Goal: Information Seeking & Learning: Compare options

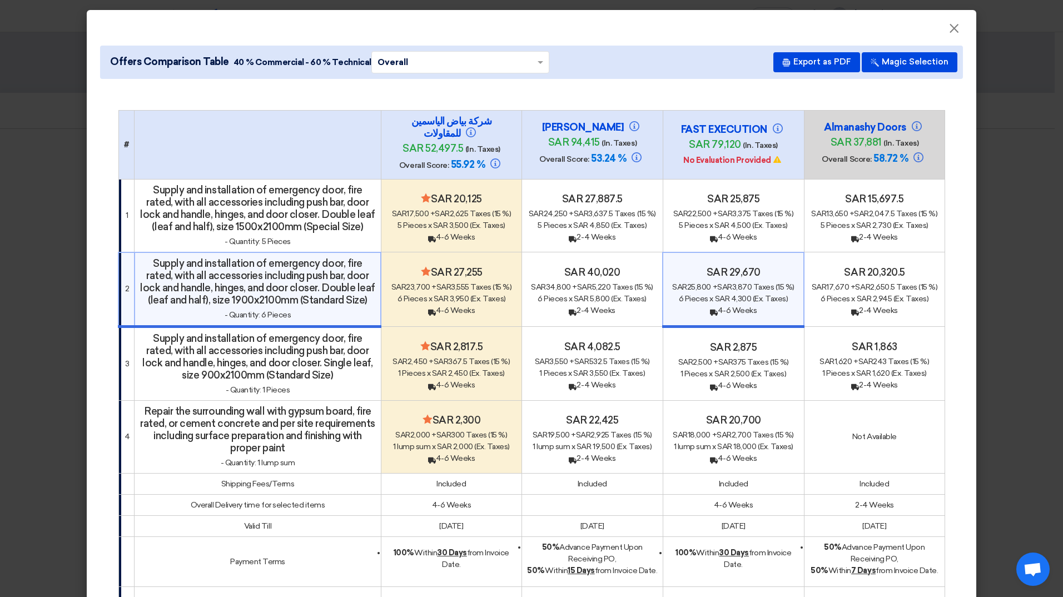
click at [949, 33] on span "×" at bounding box center [954, 31] width 11 height 22
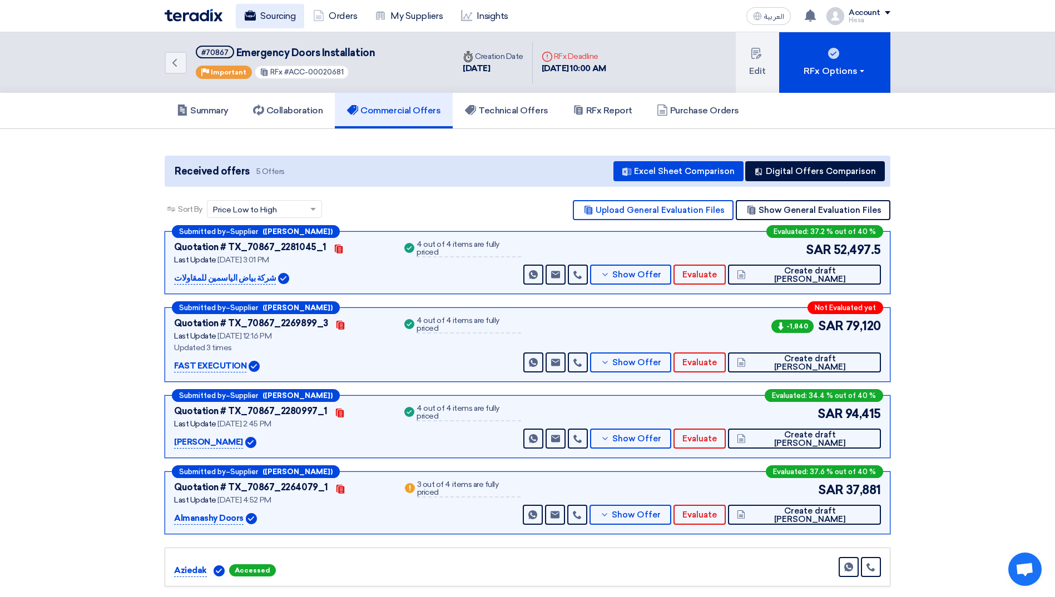
click at [284, 12] on link "Sourcing" at bounding box center [270, 16] width 68 height 24
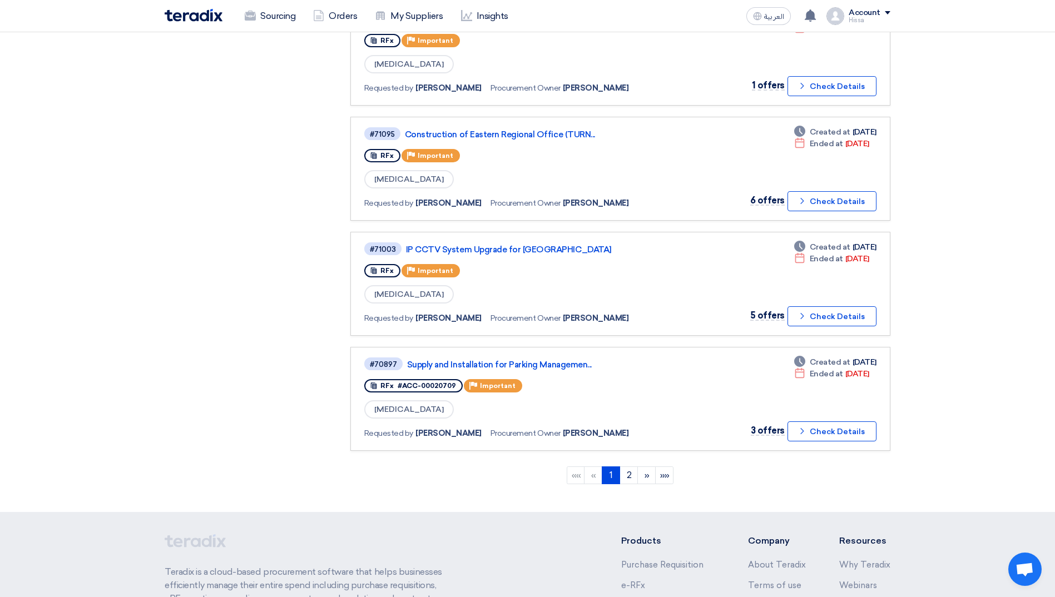
scroll to position [834, 0]
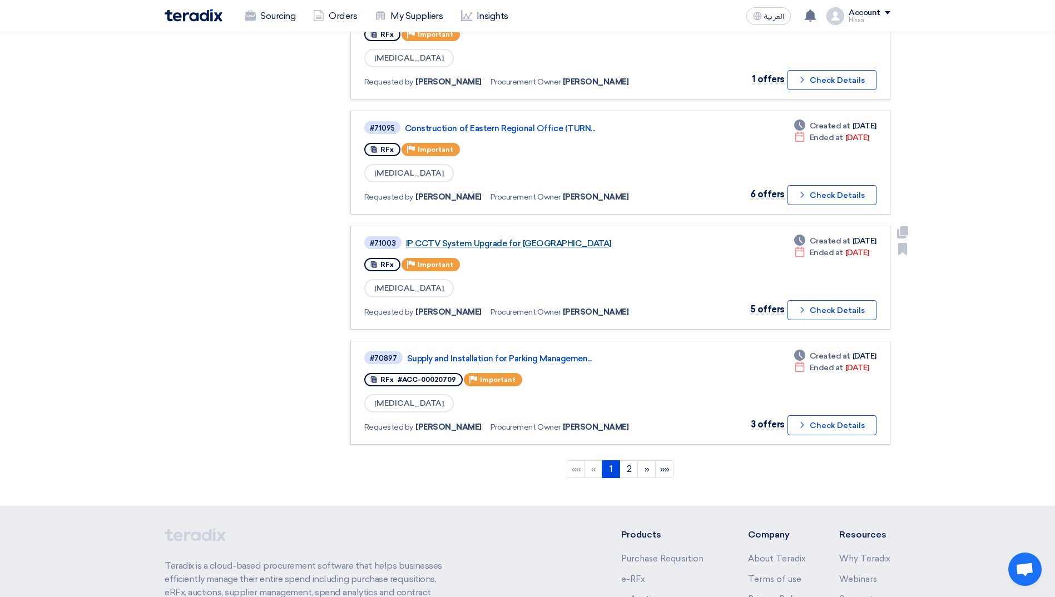
click at [534, 245] on link "IP CCTV System Upgrade for [GEOGRAPHIC_DATA]" at bounding box center [545, 244] width 278 height 10
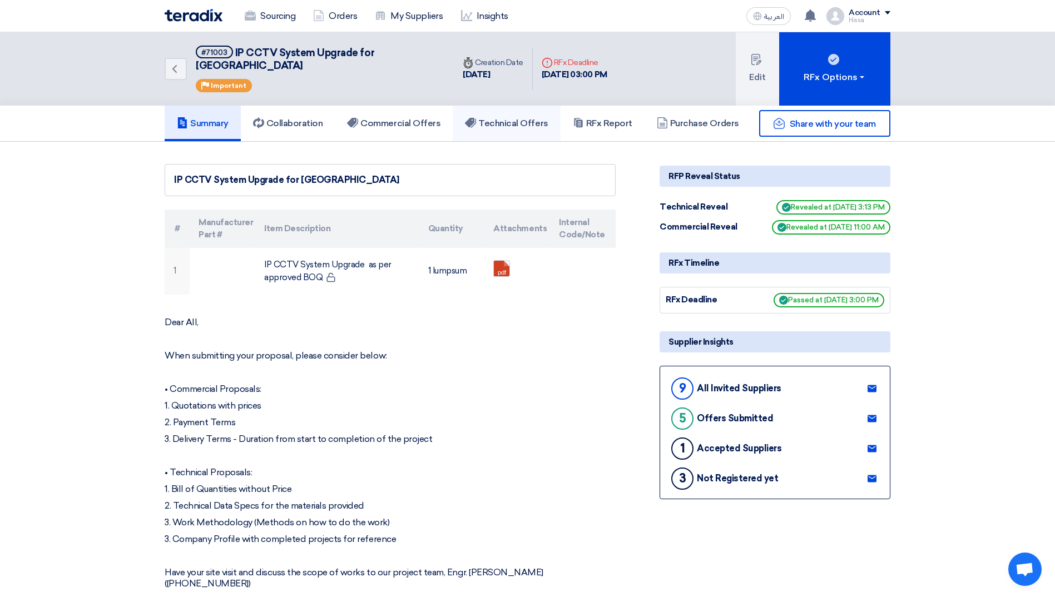
click at [536, 118] on h5 "Technical Offers" at bounding box center [506, 123] width 83 height 11
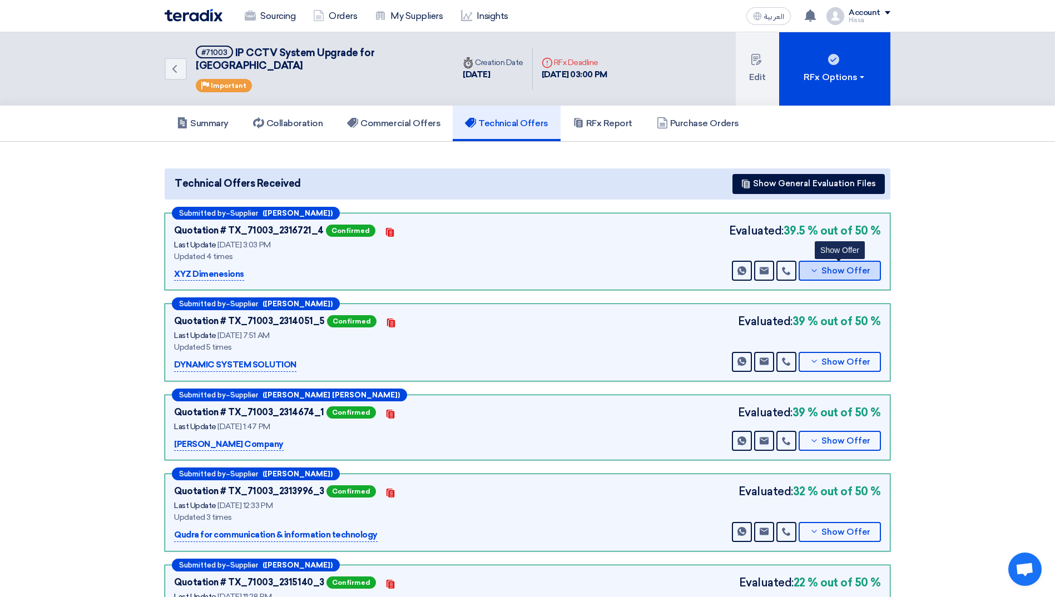
click at [812, 266] on icon at bounding box center [814, 270] width 9 height 9
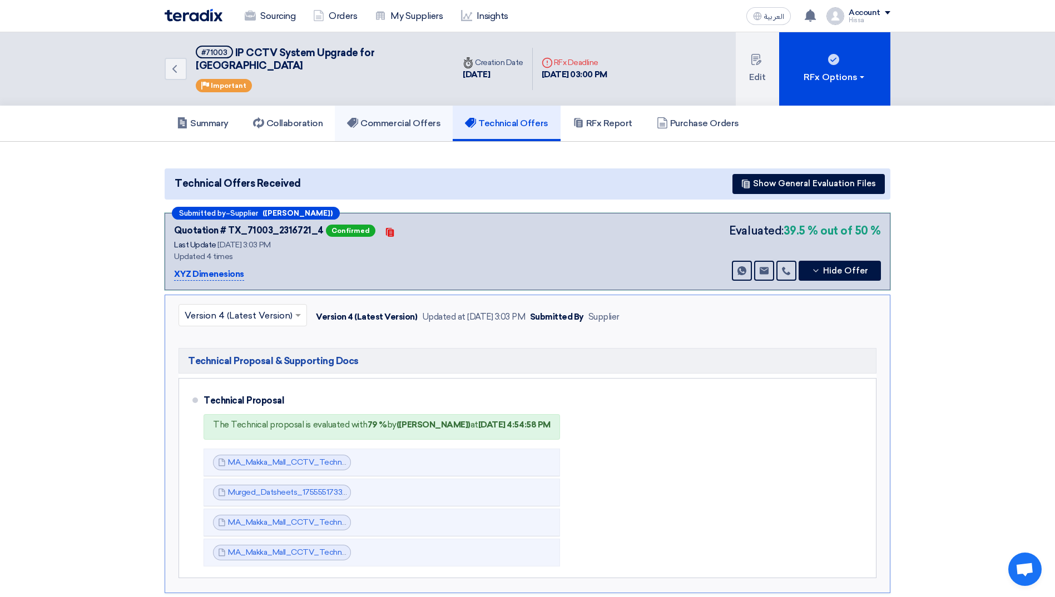
click at [415, 118] on h5 "Commercial Offers" at bounding box center [393, 123] width 93 height 11
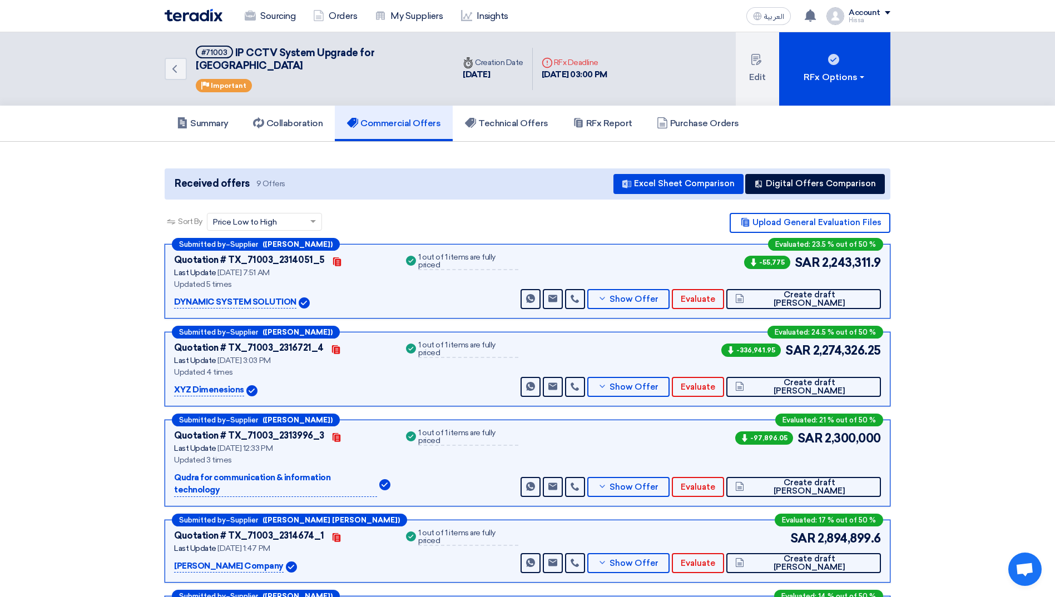
click at [386, 369] on div "Quotation # TX_71003_2316721_4 Contacts Last Update [DATE] 3:03 PM Updated 4 ti…" at bounding box center [282, 369] width 216 height 56
click at [658, 383] on span "Show Offer" at bounding box center [633, 387] width 49 height 8
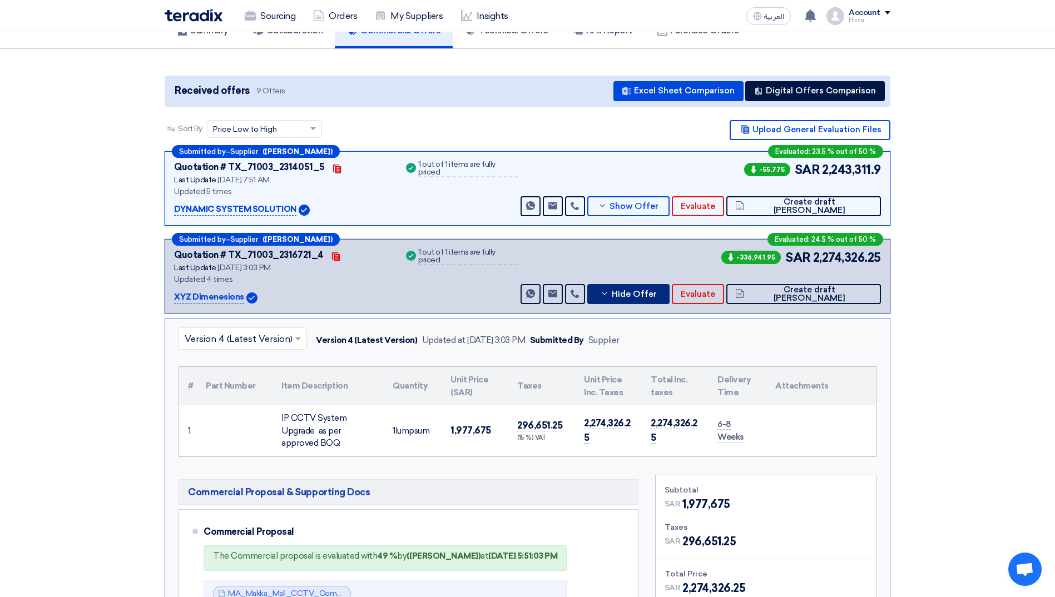
scroll to position [111, 0]
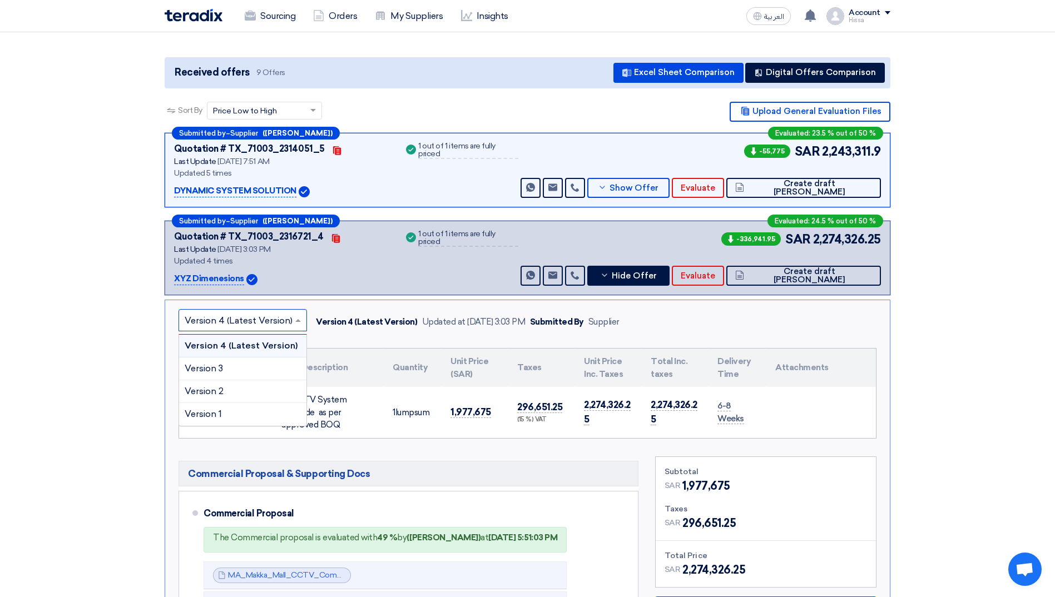
click at [297, 314] on span at bounding box center [299, 320] width 14 height 13
click at [261, 403] on div "Version 1" at bounding box center [242, 414] width 127 height 22
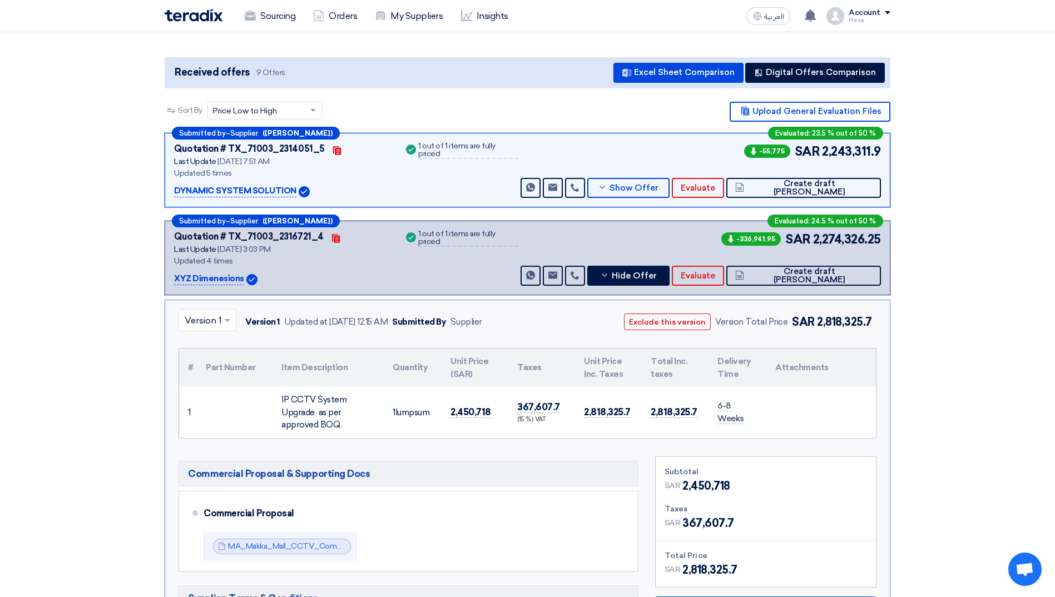
drag, startPoint x: 820, startPoint y: 310, endPoint x: 876, endPoint y: 309, distance: 56.7
click at [876, 309] on div "× Version 1 Version 1 Updated at [DATE] 12:15 AM Submitted By Supplier Exclude …" at bounding box center [528, 549] width 726 height 498
copy span "2,818,325.7"
drag, startPoint x: 815, startPoint y: 225, endPoint x: 886, endPoint y: 226, distance: 71.8
click at [886, 226] on div "Submitted by – Supplier ([PERSON_NAME]) Evaluated: 24.5 % out of 50 % Quotation…" at bounding box center [528, 258] width 726 height 75
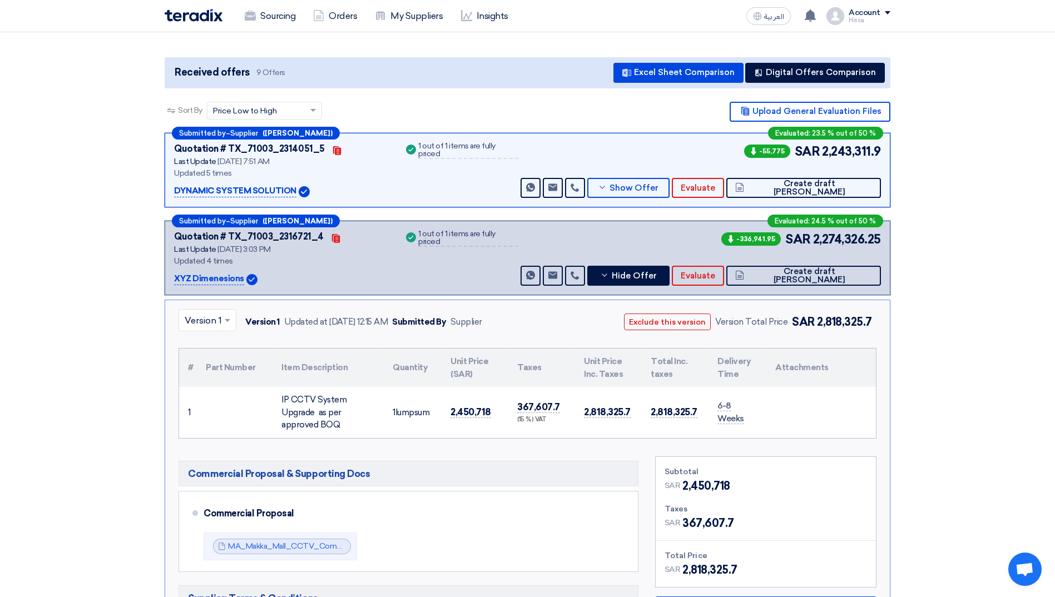
copy span "2,274,326.25"
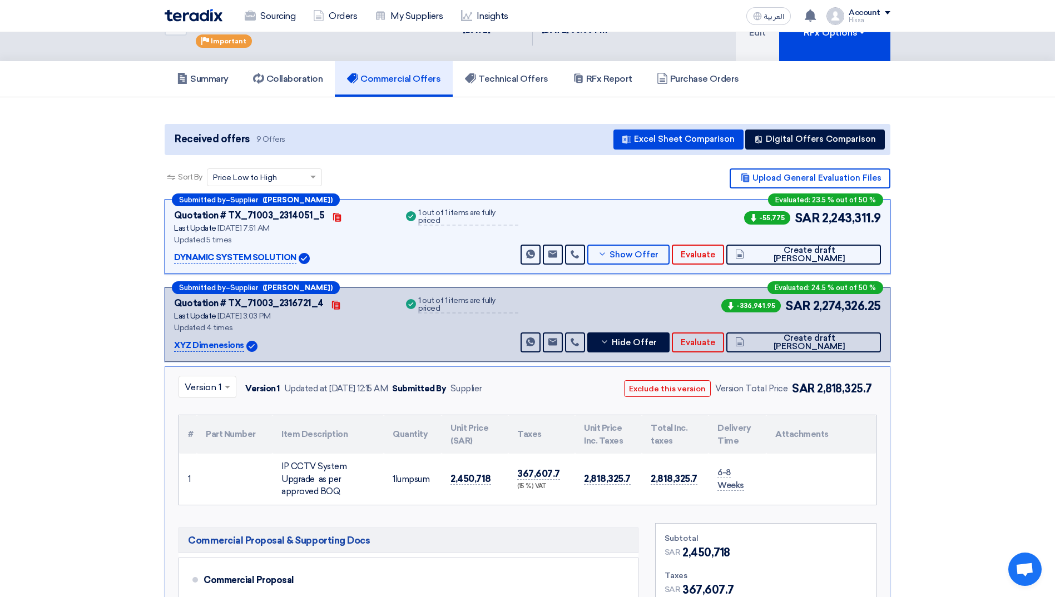
scroll to position [0, 0]
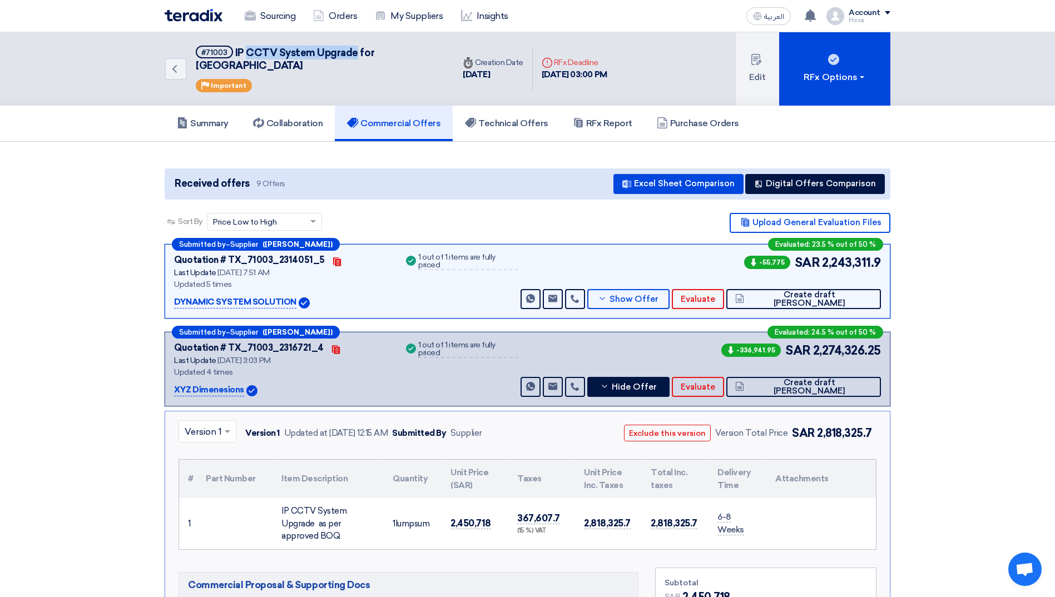
drag, startPoint x: 247, startPoint y: 51, endPoint x: 354, endPoint y: 56, distance: 106.9
click at [354, 56] on span "IP CCTV System Upgrade for [GEOGRAPHIC_DATA]" at bounding box center [285, 59] width 179 height 25
copy span "CCTV System Upgrade"
click at [670, 289] on button "Show Offer" at bounding box center [628, 299] width 82 height 20
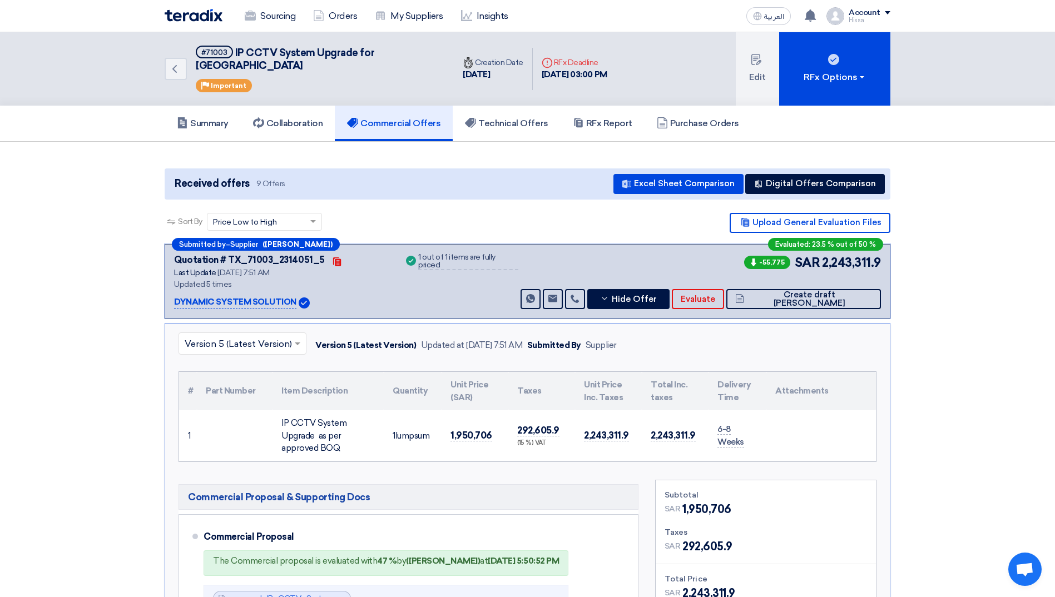
click at [256, 335] on input "text" at bounding box center [237, 344] width 105 height 18
click at [247, 457] on div "Version 1" at bounding box center [242, 460] width 127 height 22
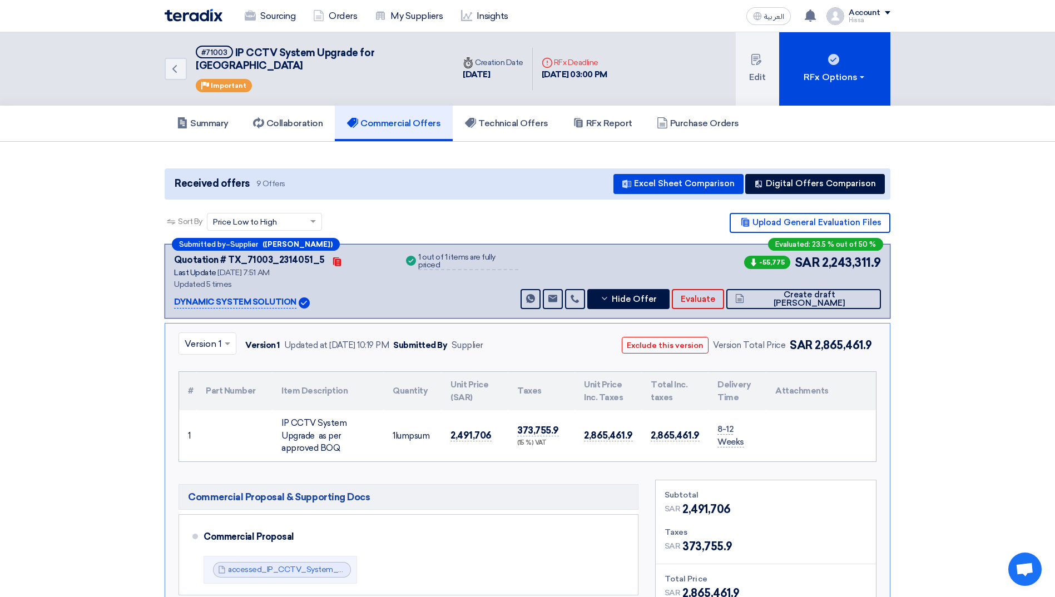
drag, startPoint x: 816, startPoint y: 334, endPoint x: 871, endPoint y: 336, distance: 55.1
click at [871, 339] on span "2,865,461.9" at bounding box center [843, 345] width 57 height 13
copy span "2,865,461.9"
click at [284, 9] on link "Sourcing" at bounding box center [270, 16] width 68 height 24
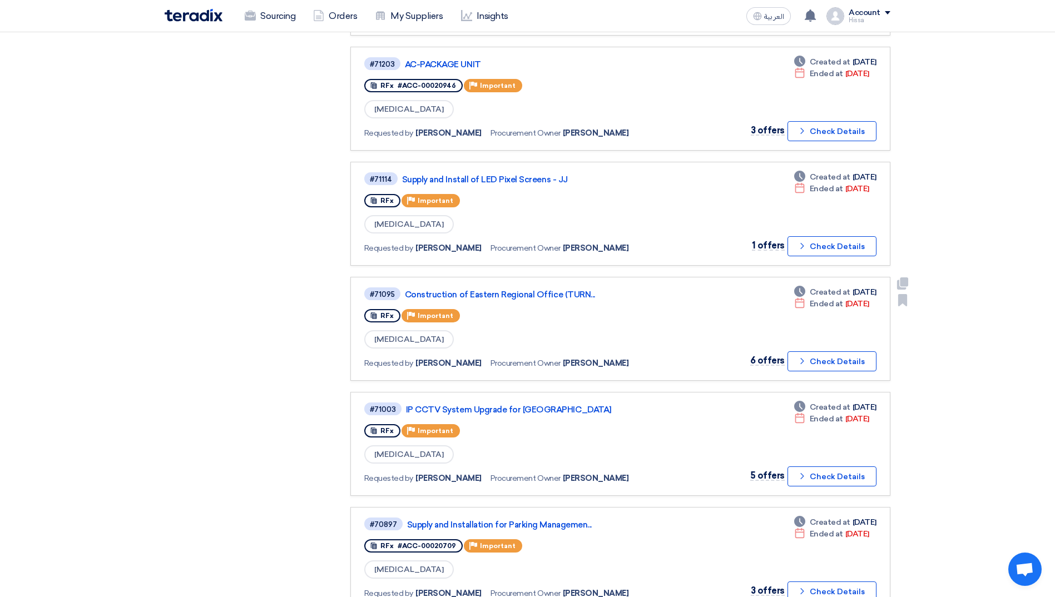
scroll to position [723, 0]
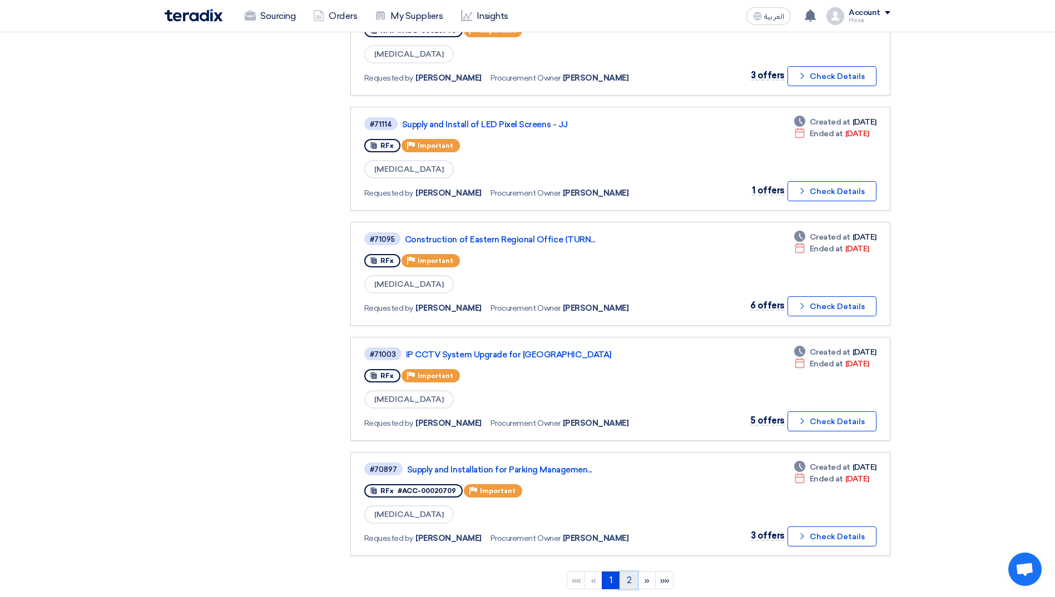
click at [626, 578] on link "2" at bounding box center [628, 581] width 18 height 18
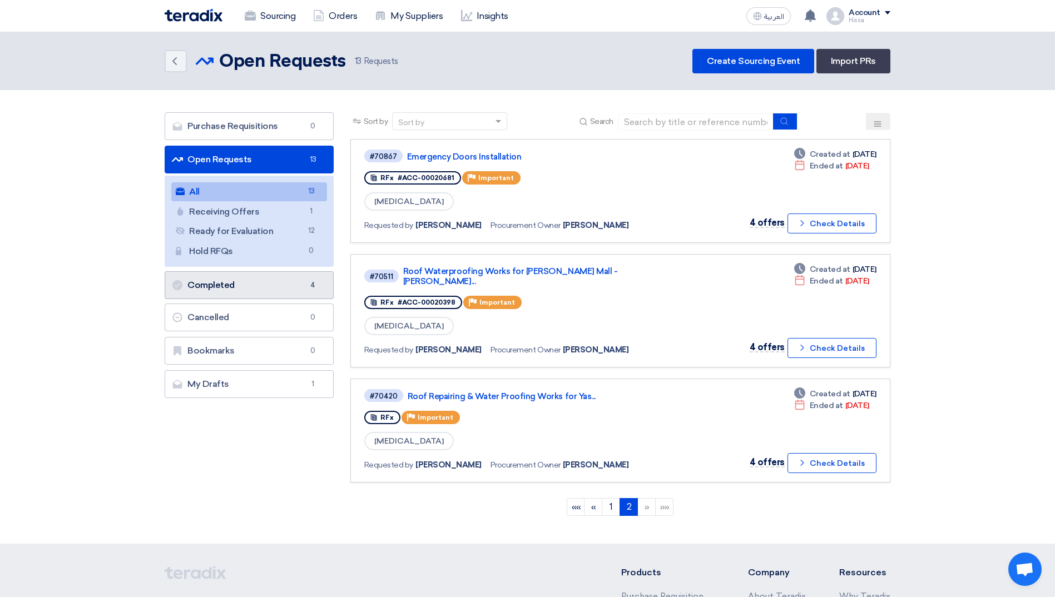
click at [267, 284] on link "Completed Completed 4" at bounding box center [249, 285] width 169 height 28
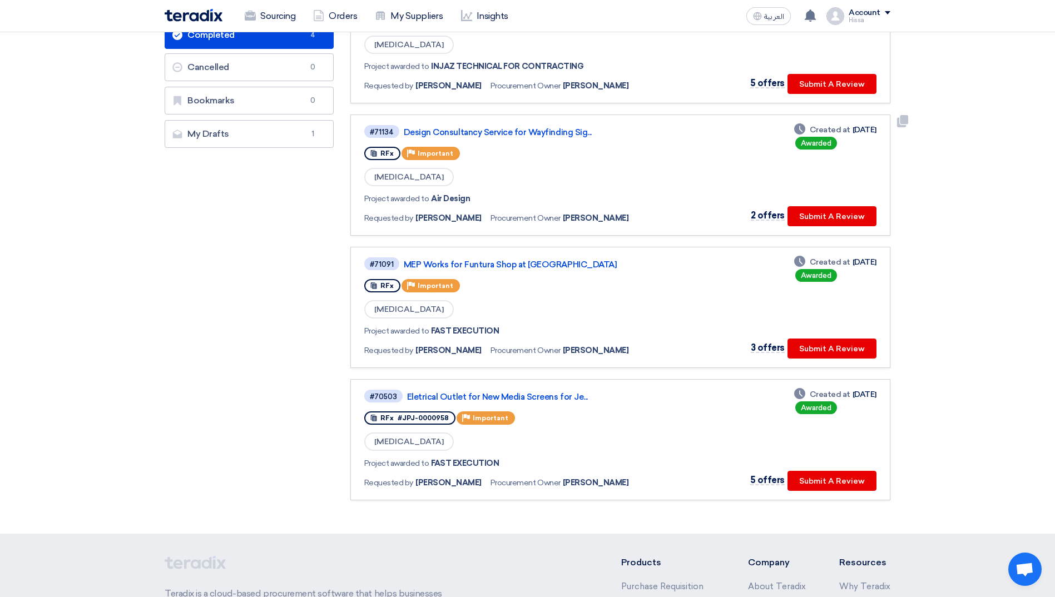
scroll to position [222, 0]
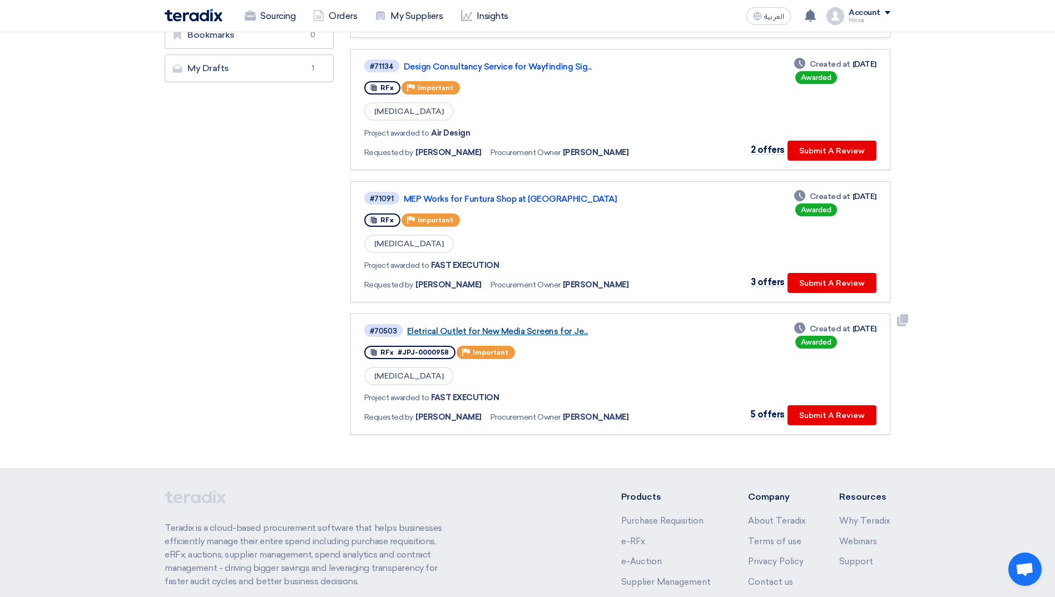
click at [539, 331] on link "Eletrical Outlet for New Media Screens for Je..." at bounding box center [546, 331] width 278 height 10
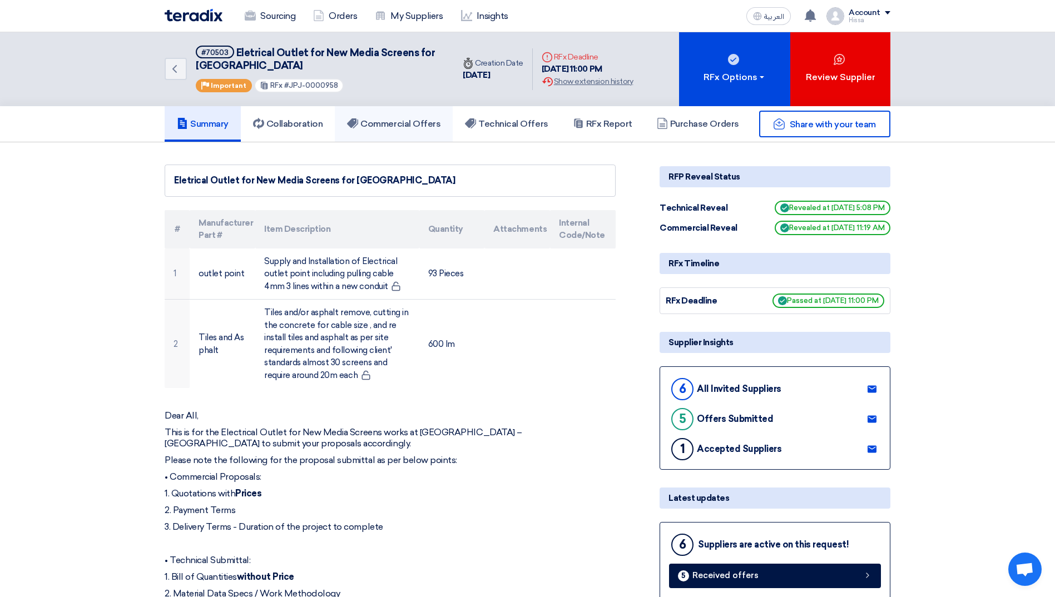
click at [420, 122] on h5 "Commercial Offers" at bounding box center [393, 123] width 93 height 11
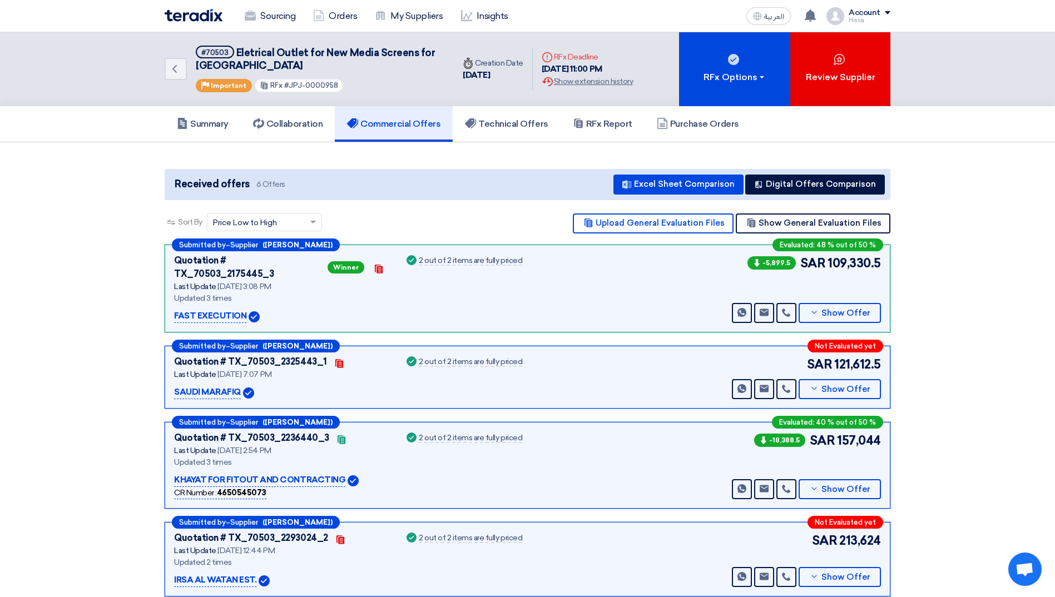
click at [394, 300] on div "Quotation # TX_70503_2175445_3 Winner Contacts Last Update [DATE] 3:08 PM Updat…" at bounding box center [348, 288] width 348 height 69
click at [816, 311] on use at bounding box center [813, 312] width 5 height 3
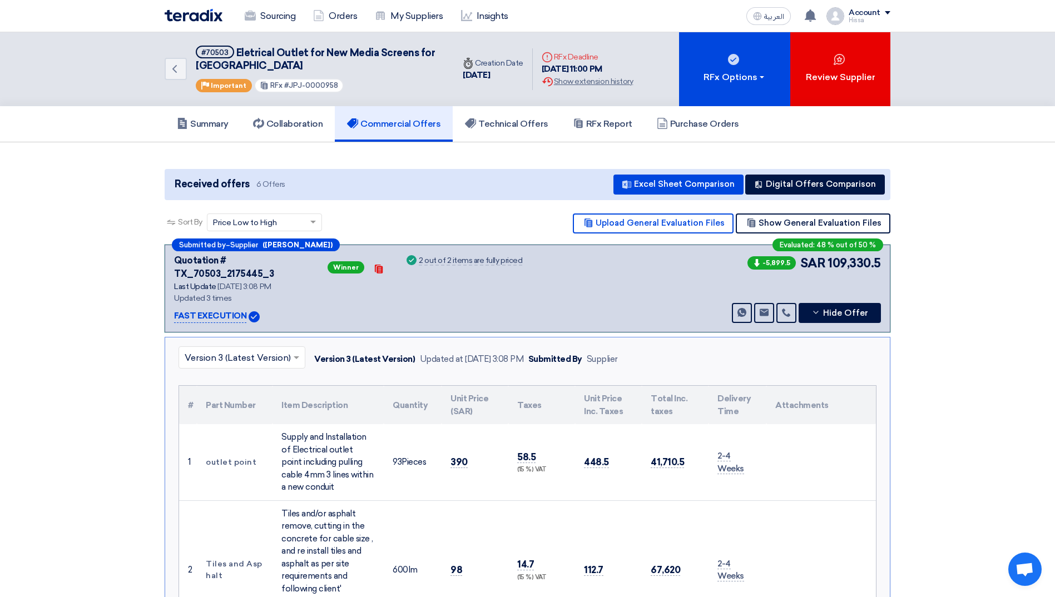
click at [275, 349] on input "text" at bounding box center [236, 358] width 103 height 18
click at [251, 418] on div "Version 1" at bounding box center [242, 429] width 126 height 22
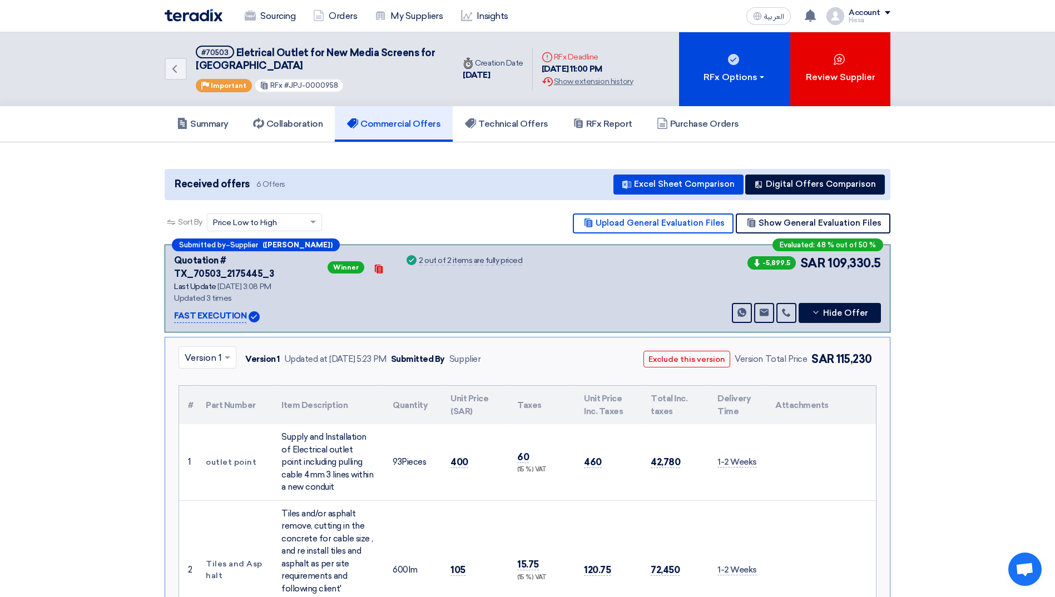
drag, startPoint x: 837, startPoint y: 349, endPoint x: 871, endPoint y: 349, distance: 33.9
click at [871, 353] on span "115,230" at bounding box center [854, 359] width 36 height 13
copy span "115,230"
click at [231, 351] on span at bounding box center [229, 357] width 14 height 13
click at [222, 378] on span "Version 3 (Latest Version)" at bounding box center [238, 383] width 106 height 11
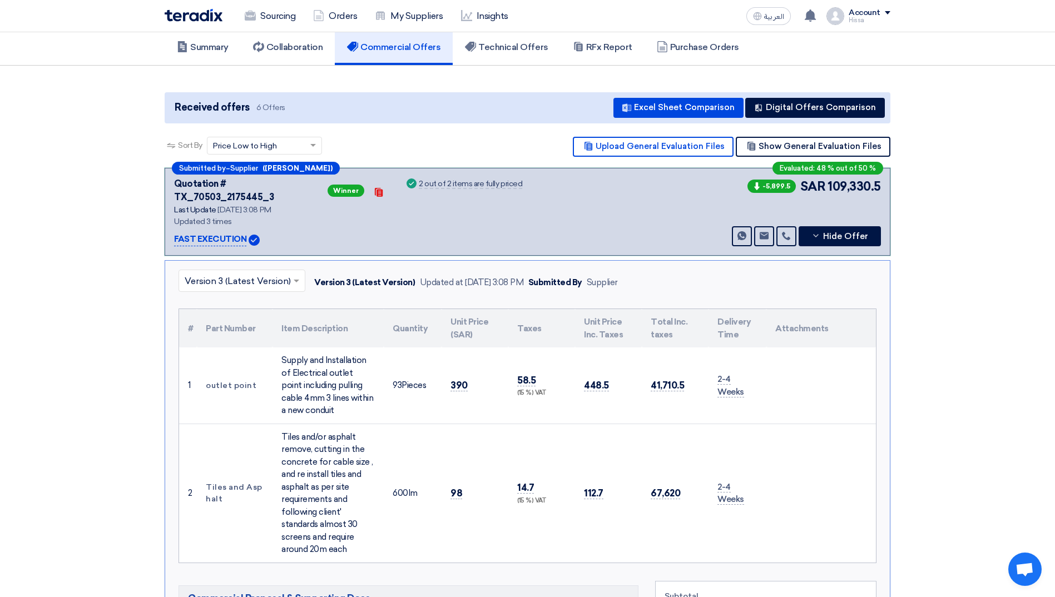
scroll to position [56, 0]
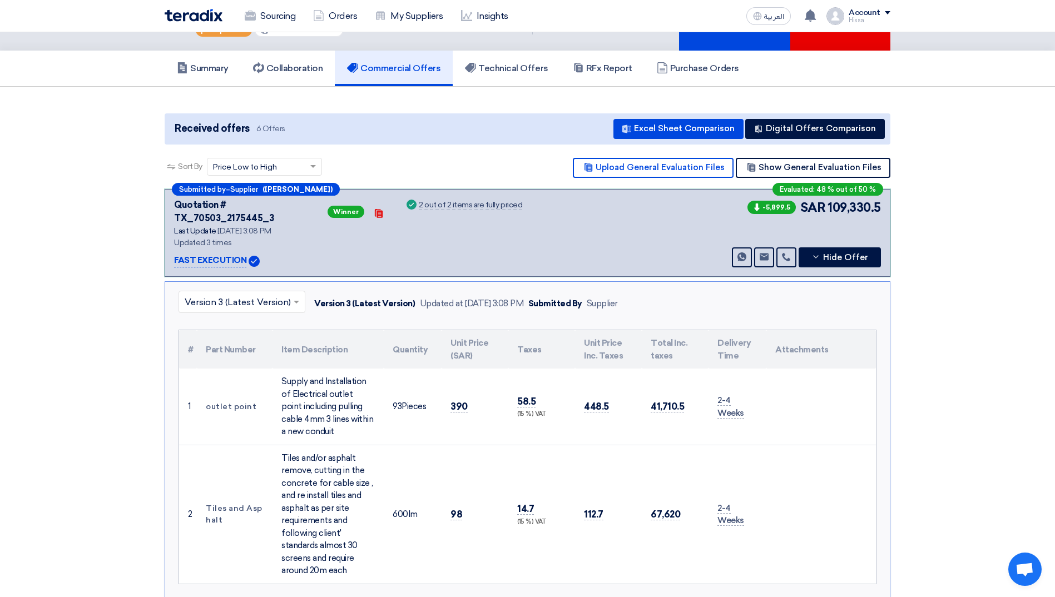
drag, startPoint x: 829, startPoint y: 209, endPoint x: 881, endPoint y: 209, distance: 52.3
click at [881, 209] on div "Submitted by – Supplier ([PERSON_NAME]) Evaluated: 48 % out of 50 % Quotation #…" at bounding box center [528, 233] width 726 height 88
copy span "109,330.5"
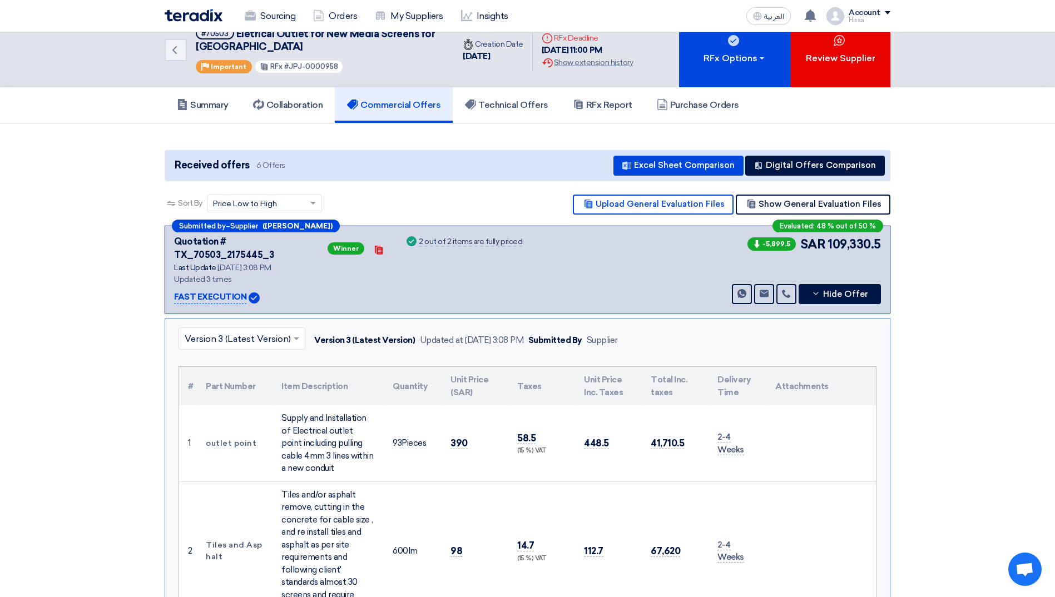
scroll to position [0, 0]
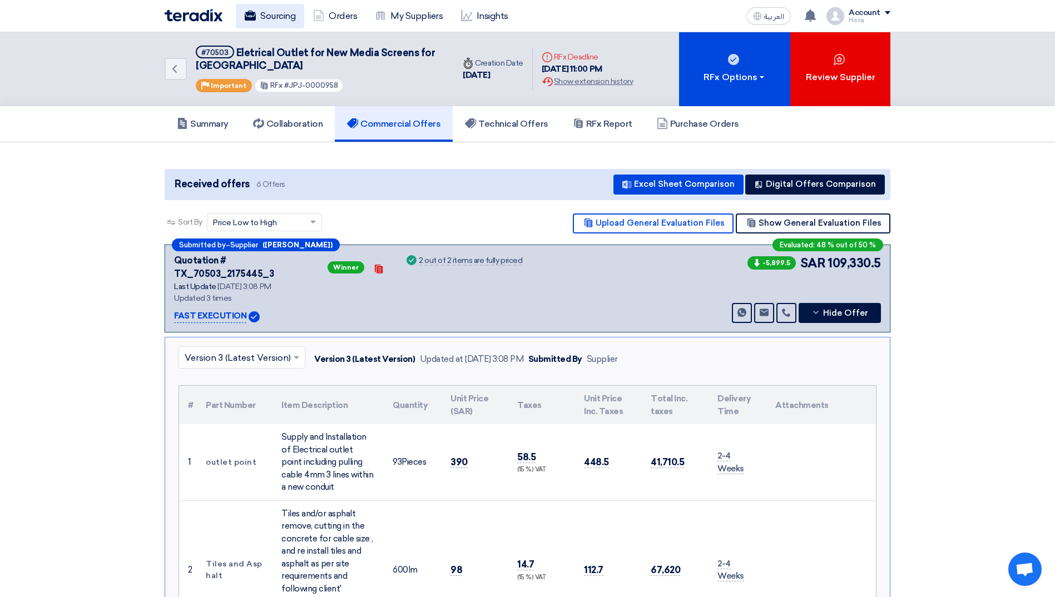
click at [275, 19] on link "Sourcing" at bounding box center [270, 16] width 68 height 24
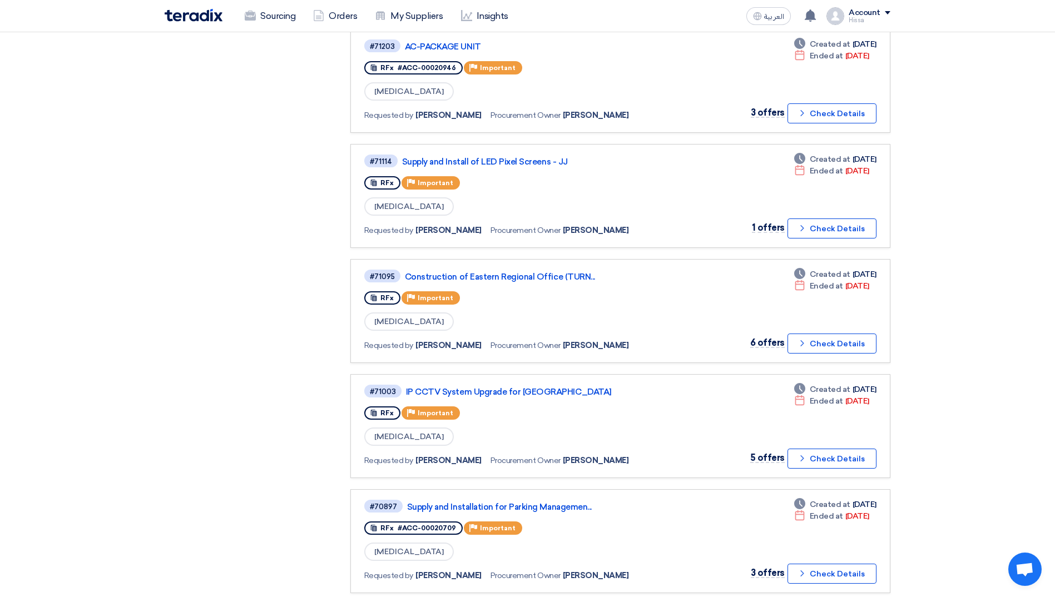
scroll to position [723, 0]
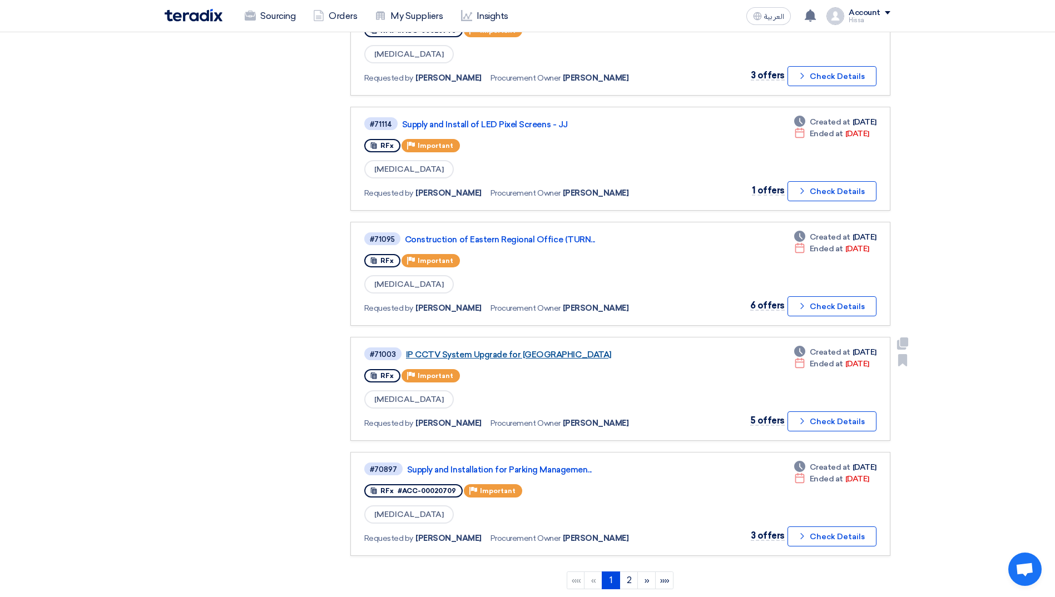
click at [541, 356] on link "IP CCTV System Upgrade for [GEOGRAPHIC_DATA]" at bounding box center [545, 355] width 278 height 10
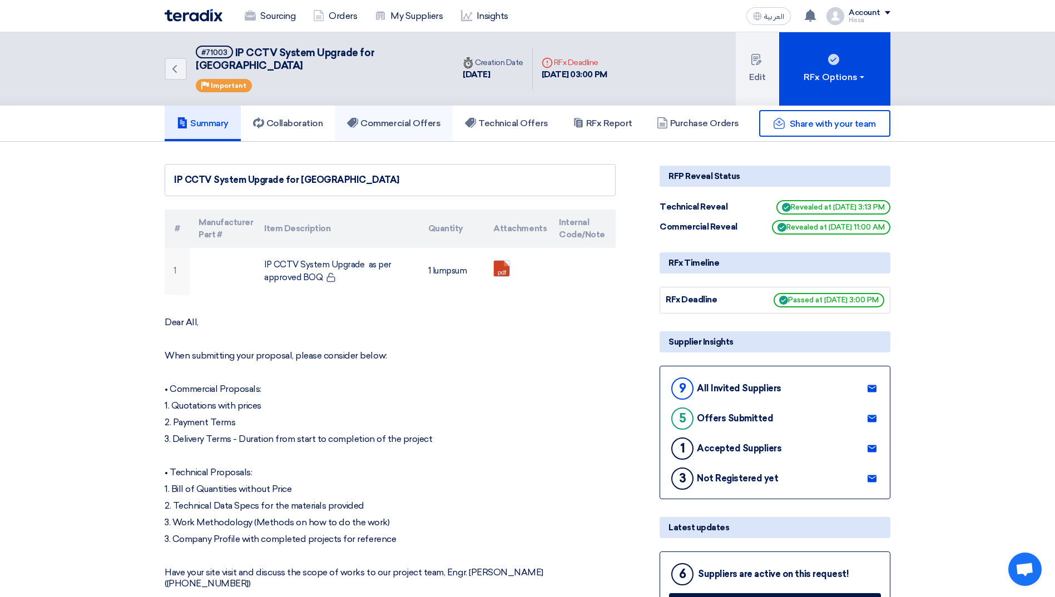
click at [405, 118] on h5 "Commercial Offers" at bounding box center [393, 123] width 93 height 11
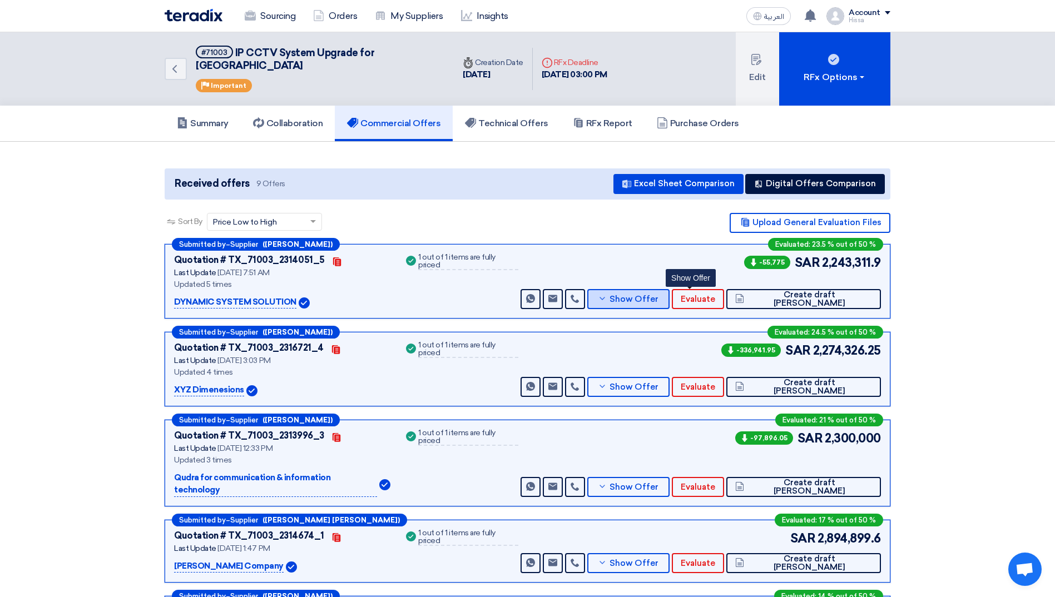
click at [658, 295] on span "Show Offer" at bounding box center [633, 299] width 49 height 8
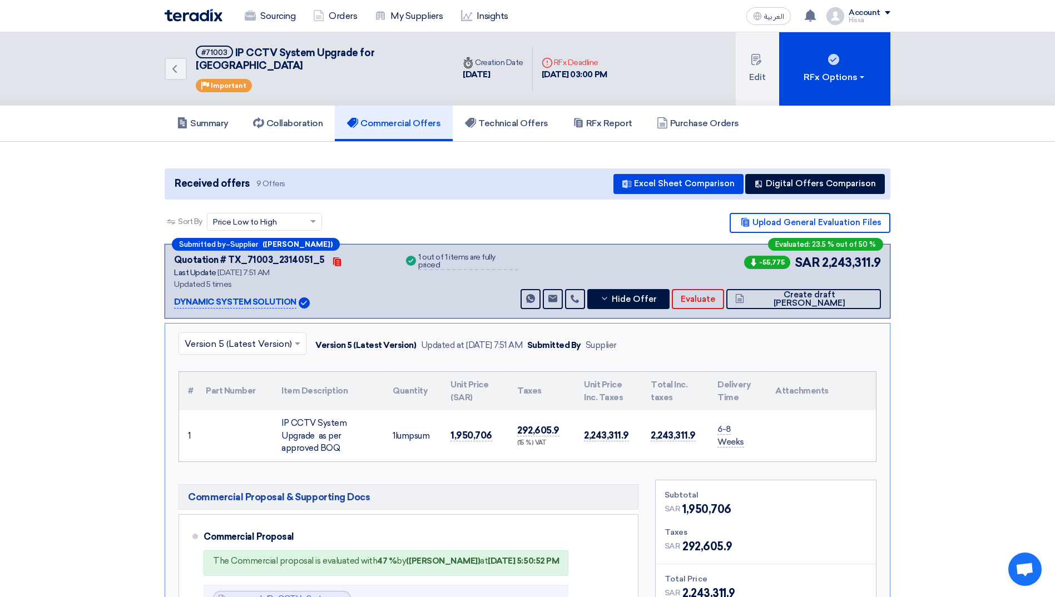
click at [292, 337] on span at bounding box center [299, 343] width 14 height 13
click at [226, 449] on div "Version 1" at bounding box center [242, 460] width 127 height 22
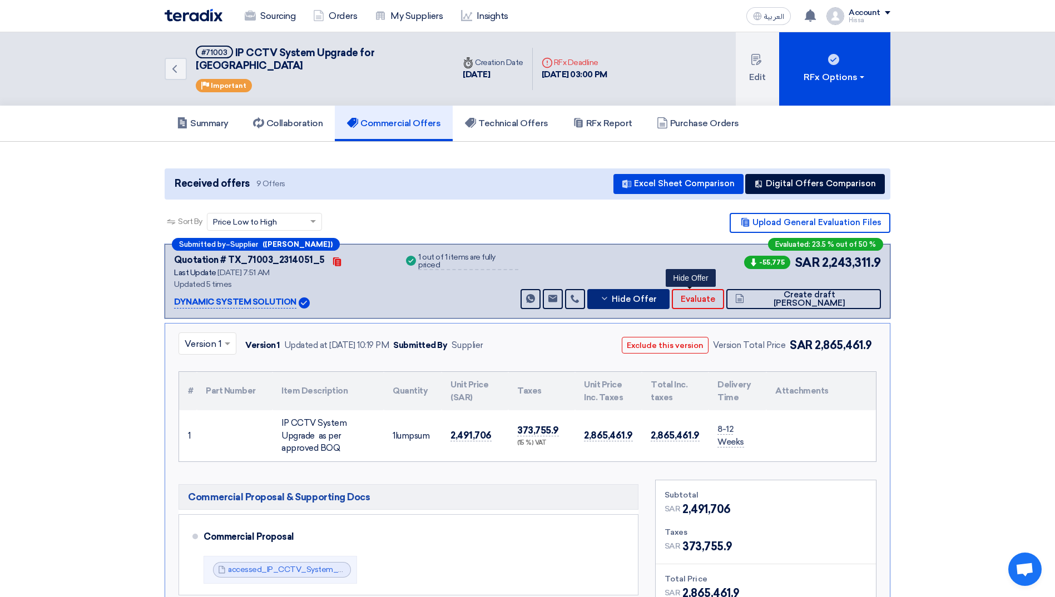
click at [607, 298] on use at bounding box center [604, 299] width 5 height 3
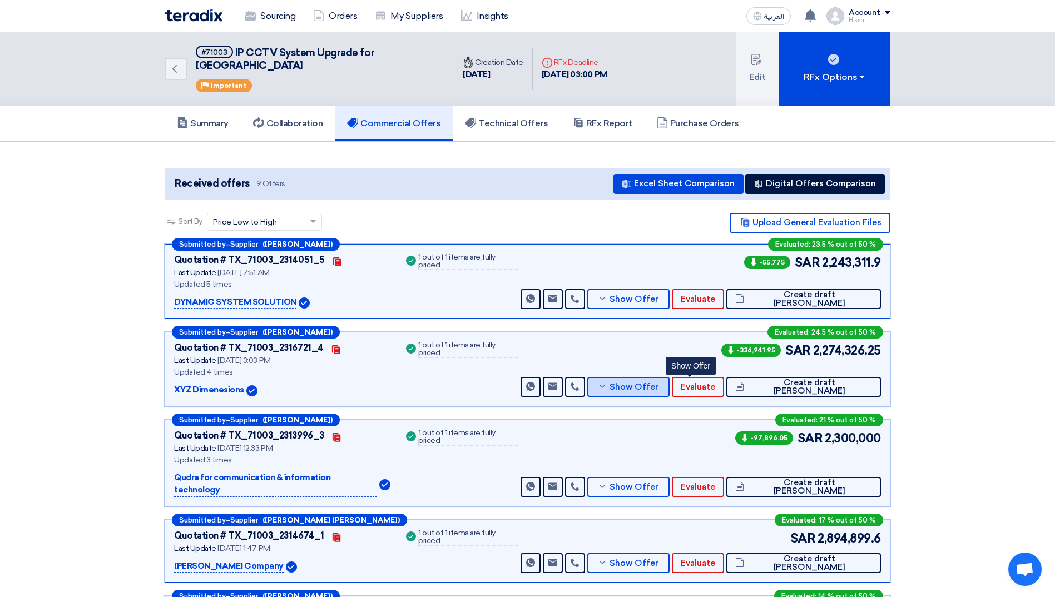
click at [607, 382] on icon at bounding box center [602, 386] width 9 height 9
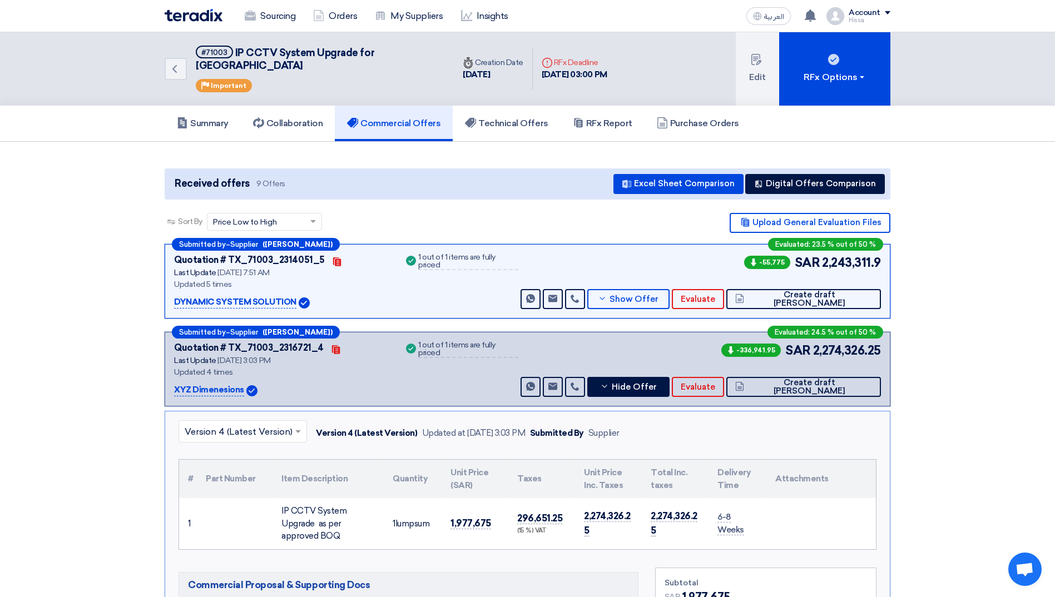
click at [287, 423] on input "text" at bounding box center [237, 432] width 105 height 18
click at [252, 514] on div "Version 1" at bounding box center [242, 525] width 127 height 22
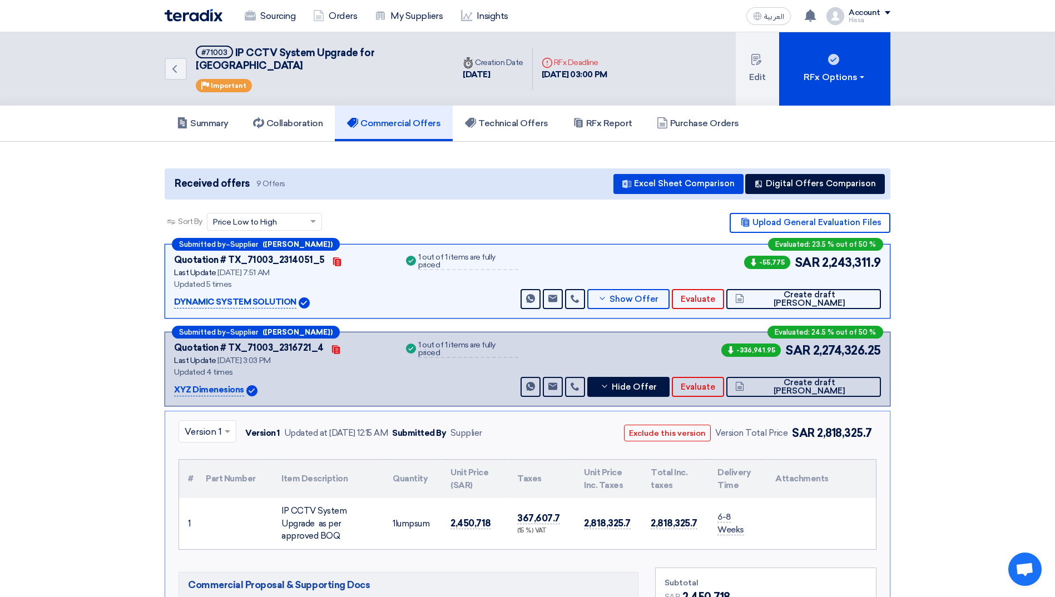
drag, startPoint x: 820, startPoint y: 422, endPoint x: 872, endPoint y: 423, distance: 52.3
click at [872, 423] on div "Exclude this version Version Total Price SAR 2,818,325.7" at bounding box center [739, 433] width 275 height 26
copy span "2,818,325.7"
click at [266, 12] on link "Sourcing" at bounding box center [270, 16] width 68 height 24
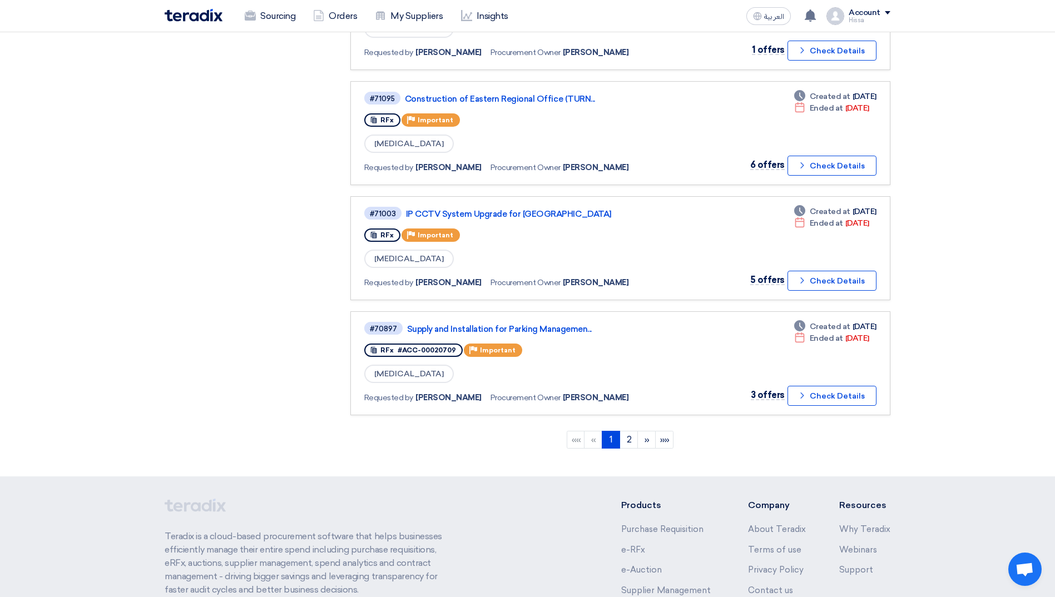
scroll to position [945, 0]
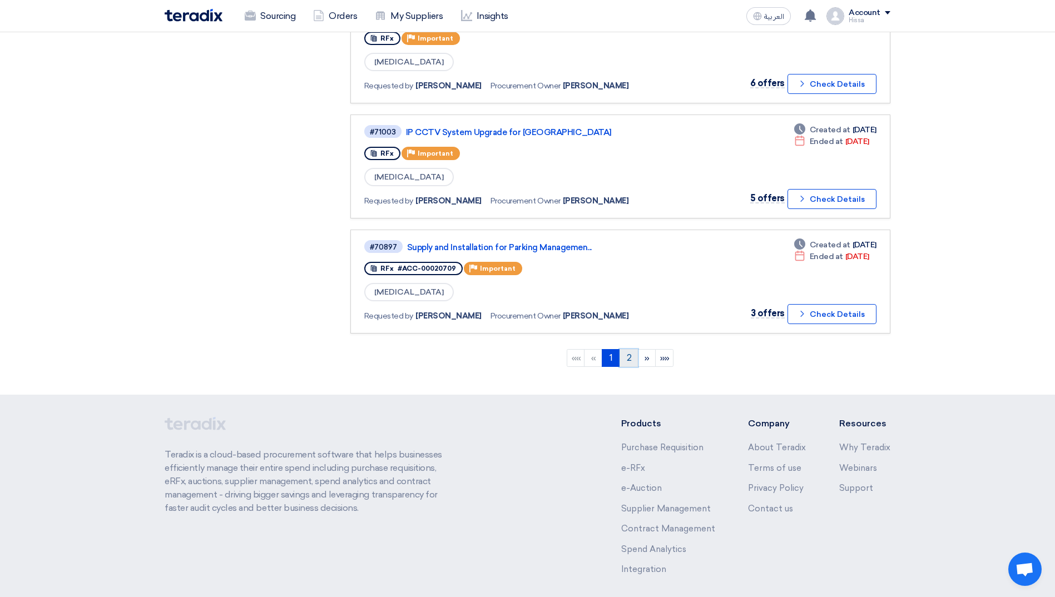
click at [627, 361] on link "2" at bounding box center [628, 358] width 18 height 18
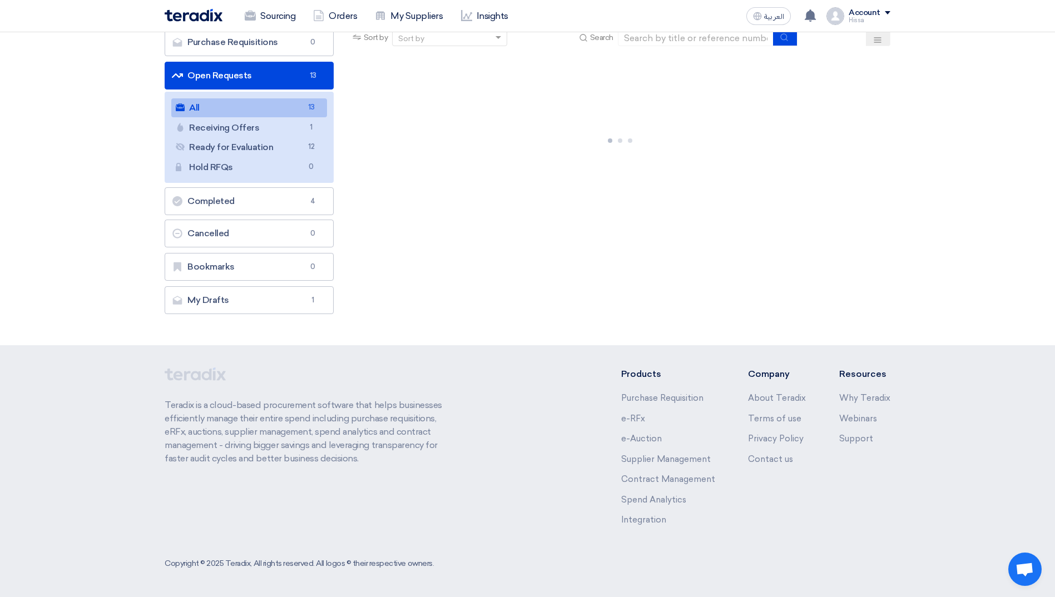
scroll to position [0, 0]
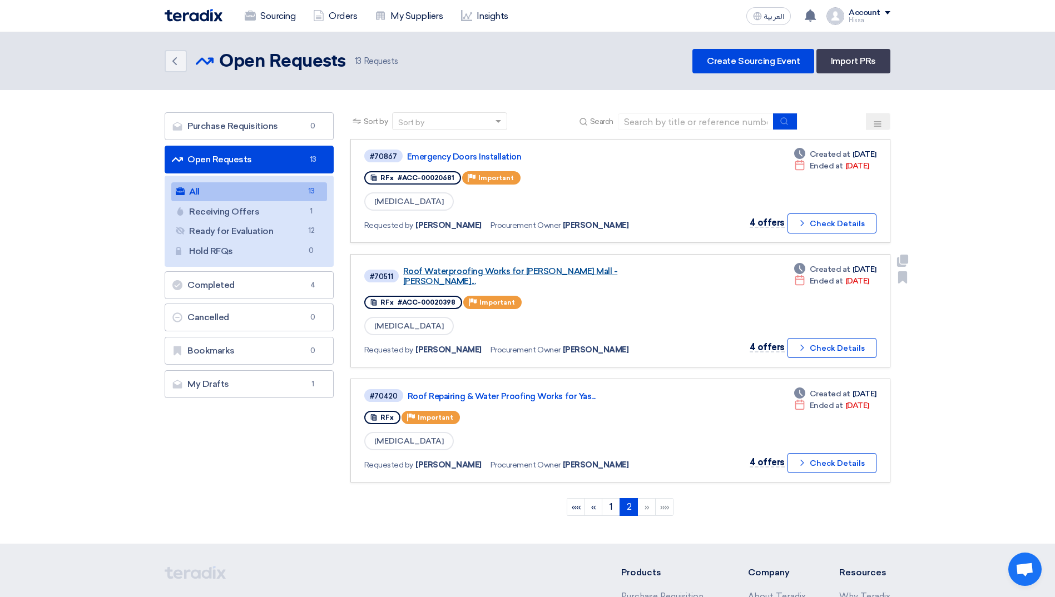
click at [543, 272] on link "Roof Waterproofing Works for [PERSON_NAME] Mall - [PERSON_NAME]..." at bounding box center [542, 276] width 278 height 20
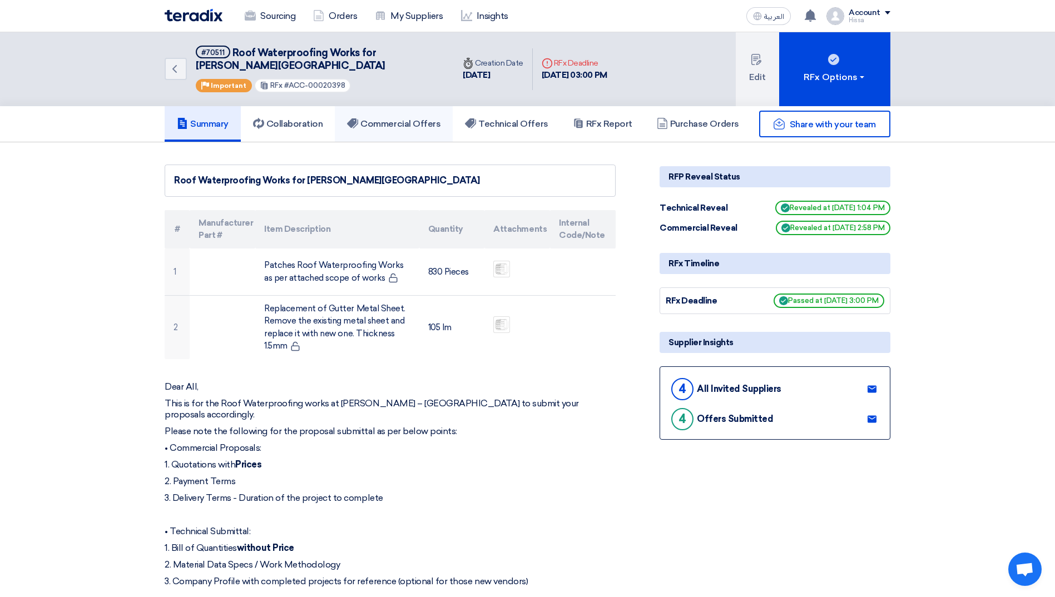
click at [406, 121] on h5 "Commercial Offers" at bounding box center [393, 123] width 93 height 11
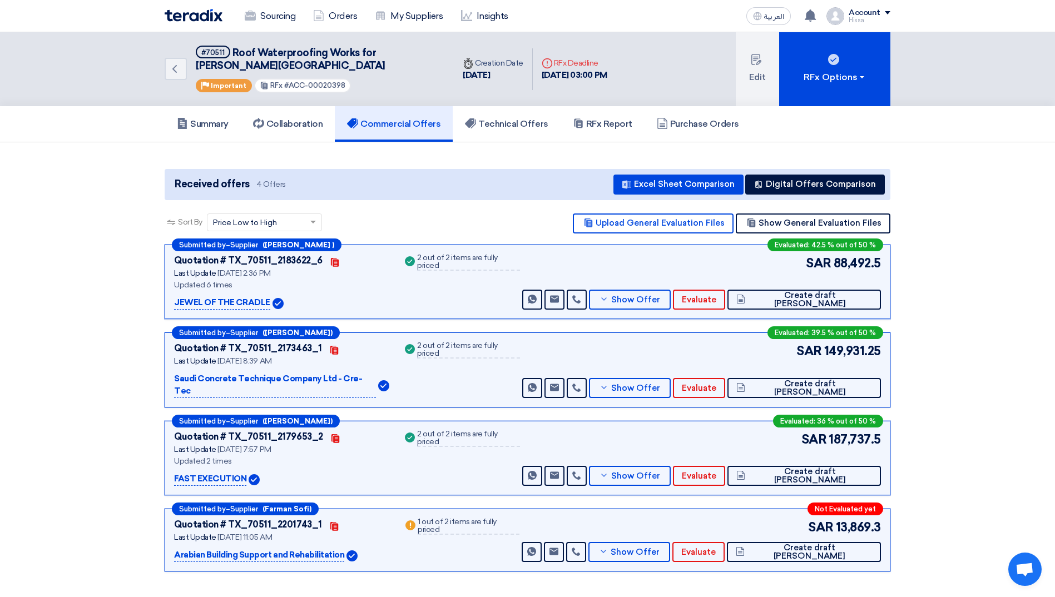
click at [103, 314] on section "Received offers 4 Offers Excel Sheet Comparison Digital Offers Comparison Sort …" at bounding box center [527, 370] width 1055 height 457
click at [608, 302] on icon at bounding box center [603, 299] width 9 height 9
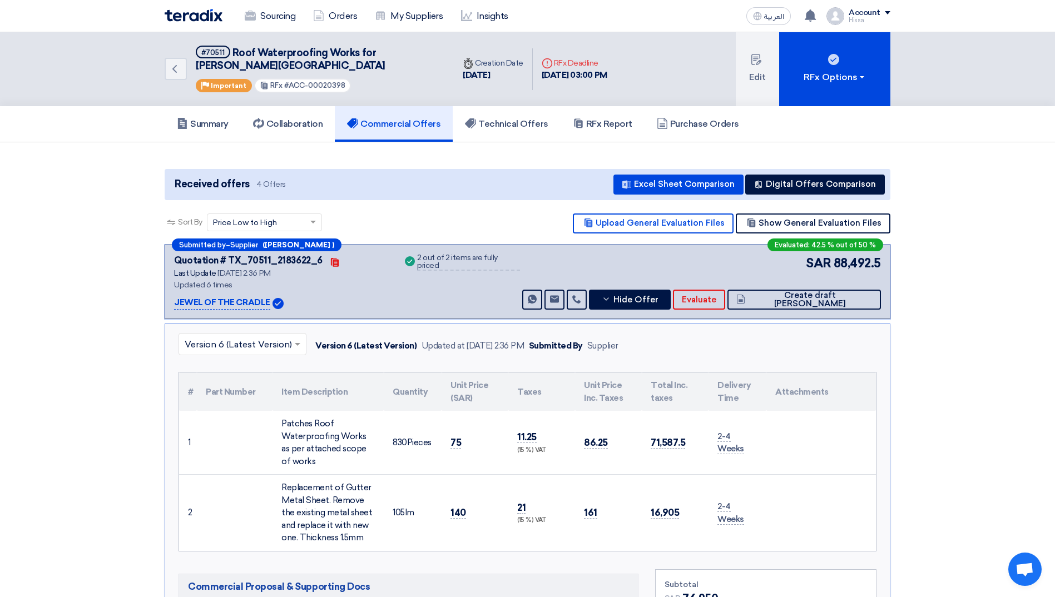
click at [301, 347] on span at bounding box center [299, 344] width 14 height 13
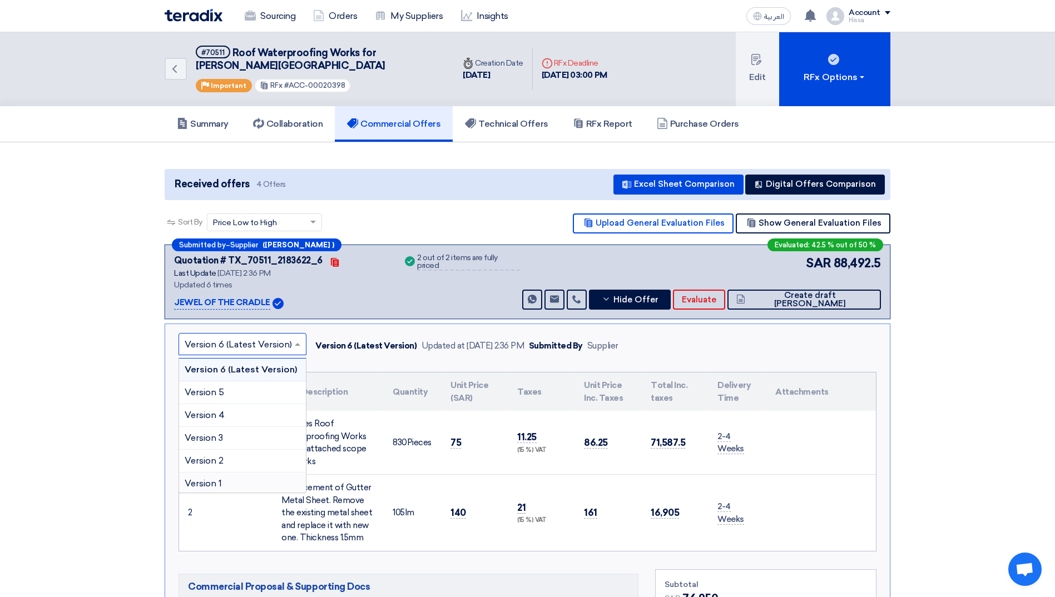
click at [253, 480] on div "Version 1" at bounding box center [242, 484] width 127 height 22
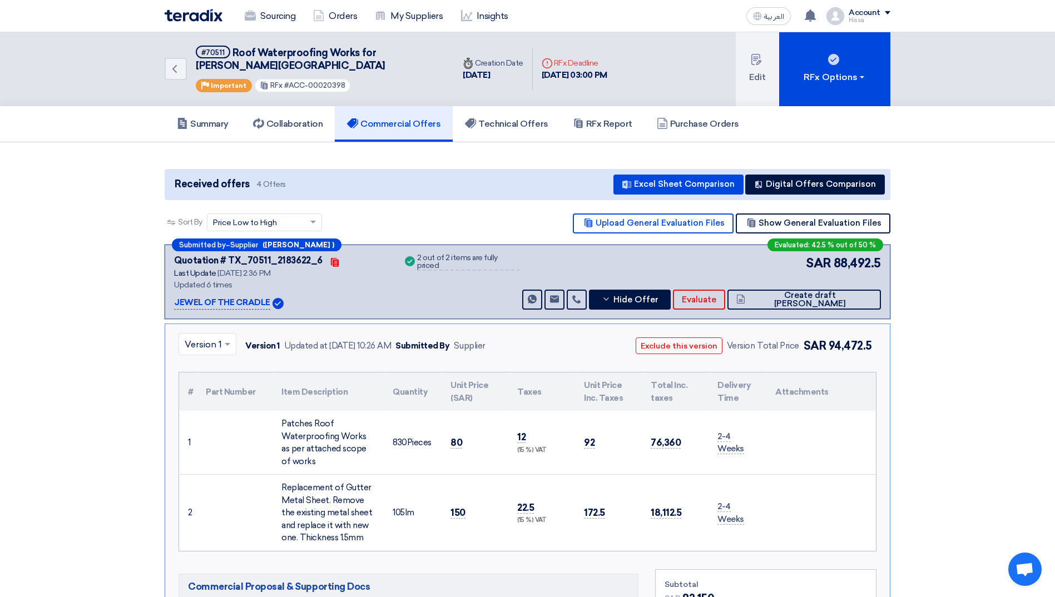
drag, startPoint x: 832, startPoint y: 350, endPoint x: 871, endPoint y: 348, distance: 39.0
click at [871, 348] on span "94,472.5" at bounding box center [850, 345] width 43 height 13
copy span "94,472.5"
click at [218, 348] on input "text" at bounding box center [202, 345] width 34 height 18
click at [200, 371] on span "Version 6 (Latest Version)" at bounding box center [238, 369] width 107 height 11
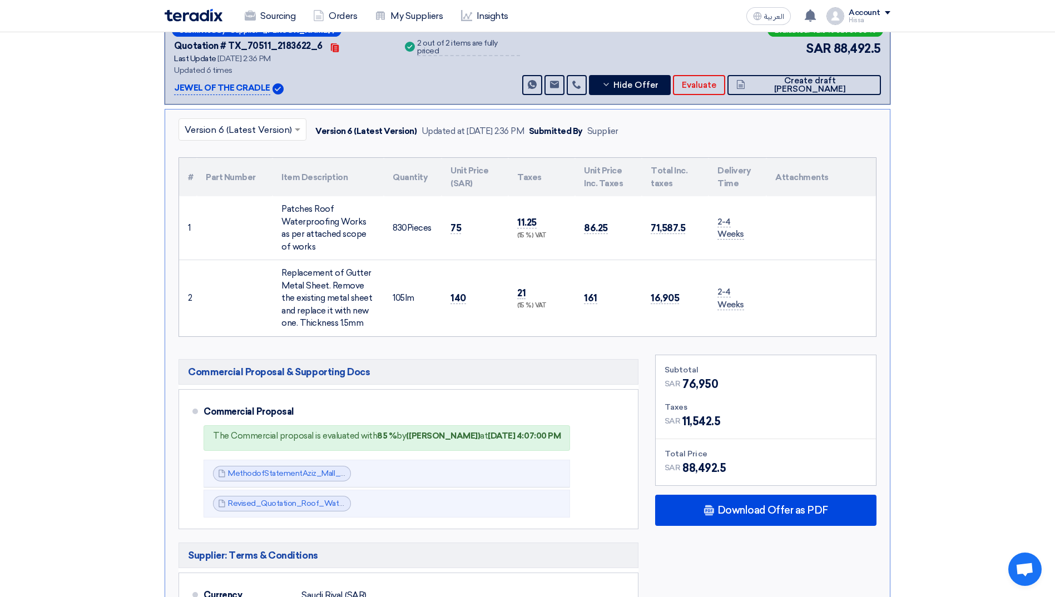
scroll to position [222, 0]
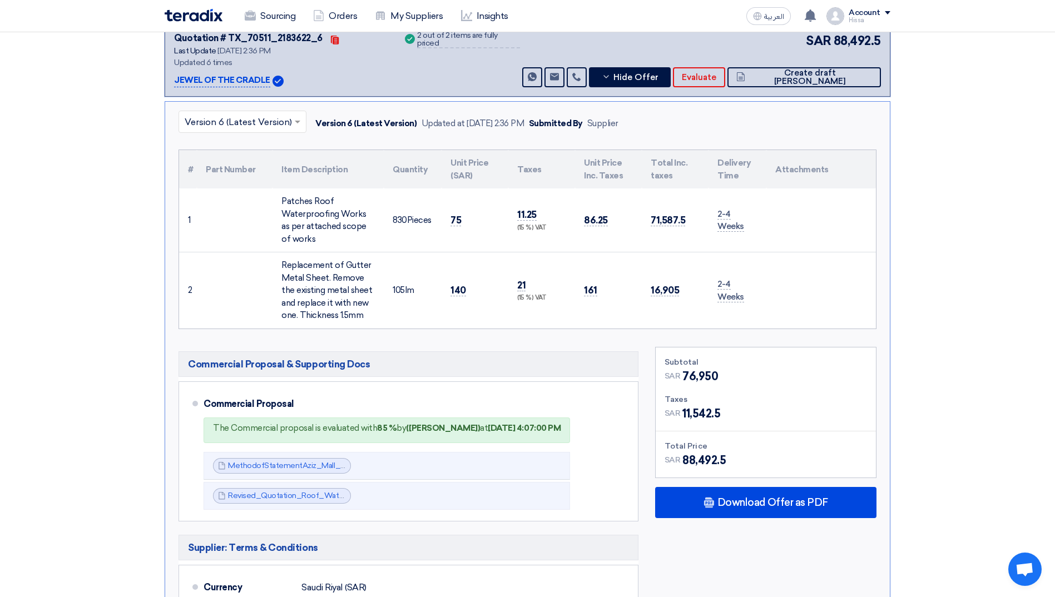
drag, startPoint x: 684, startPoint y: 463, endPoint x: 733, endPoint y: 467, distance: 49.1
click at [733, 467] on div "SAR 88,492.5" at bounding box center [766, 460] width 202 height 17
copy span "88,492.5"
